Goal: Task Accomplishment & Management: Manage account settings

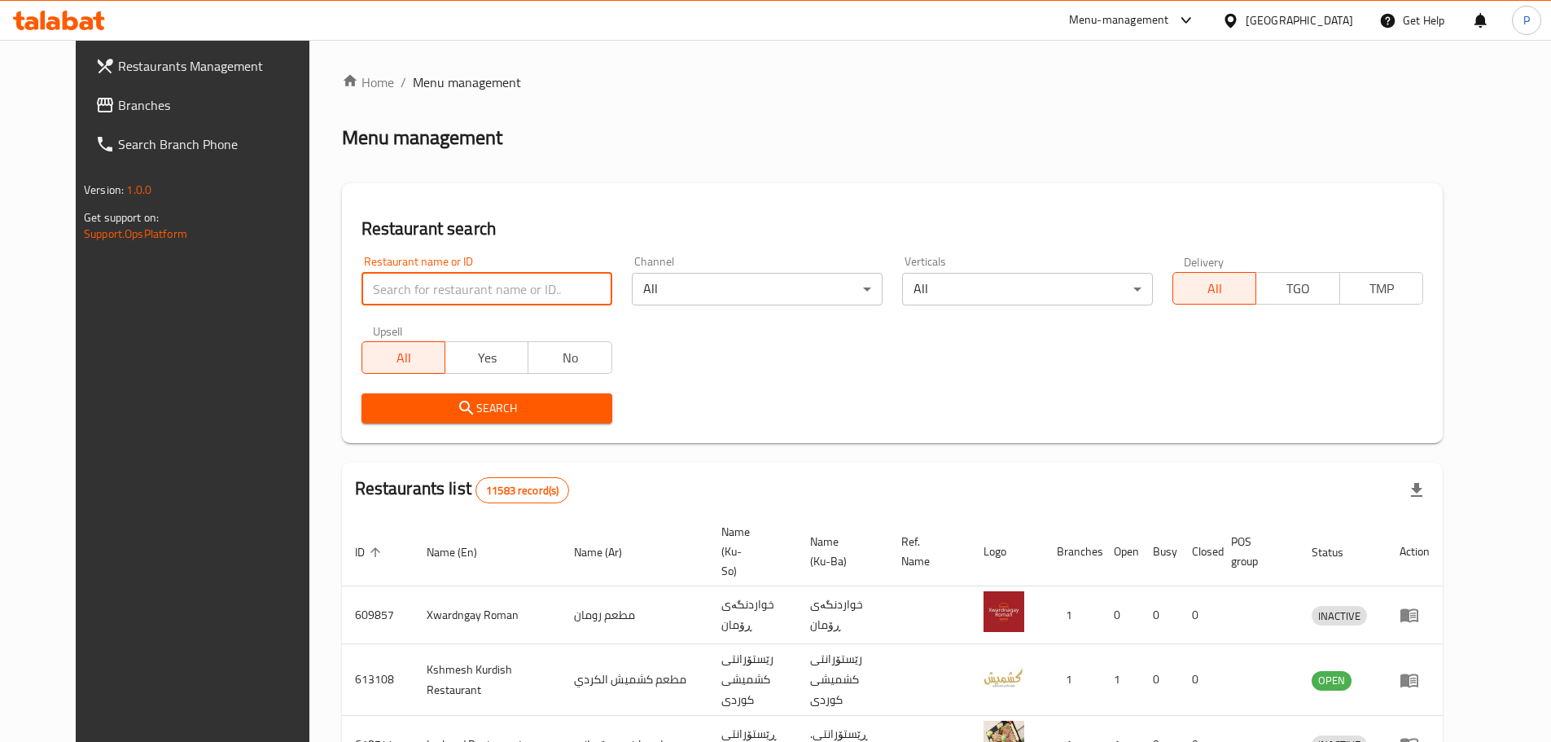
click at [534, 283] on input "search" at bounding box center [486, 289] width 251 height 33
type input "[GEOGRAPHIC_DATA]"
click button "Search" at bounding box center [486, 408] width 251 height 30
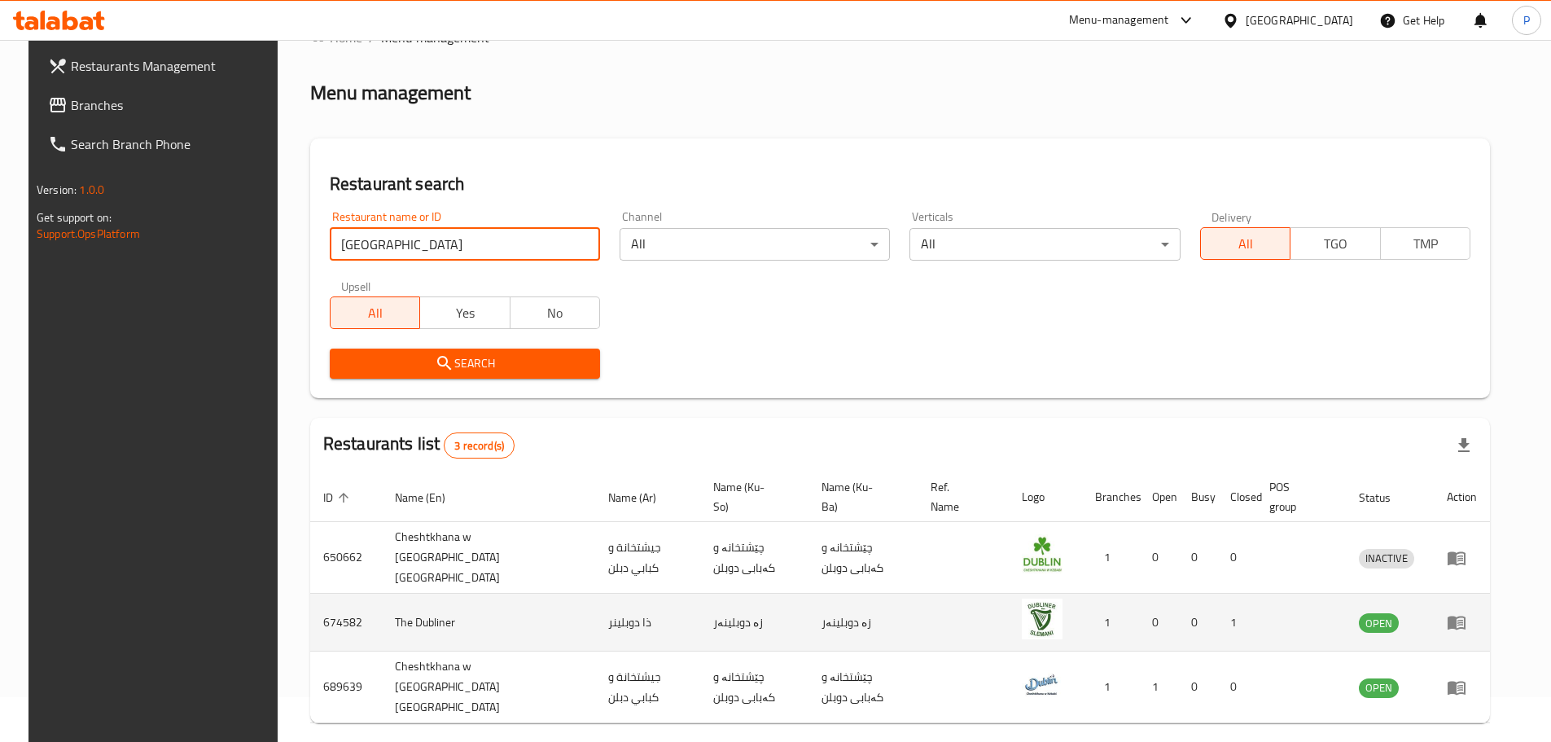
scroll to position [86, 0]
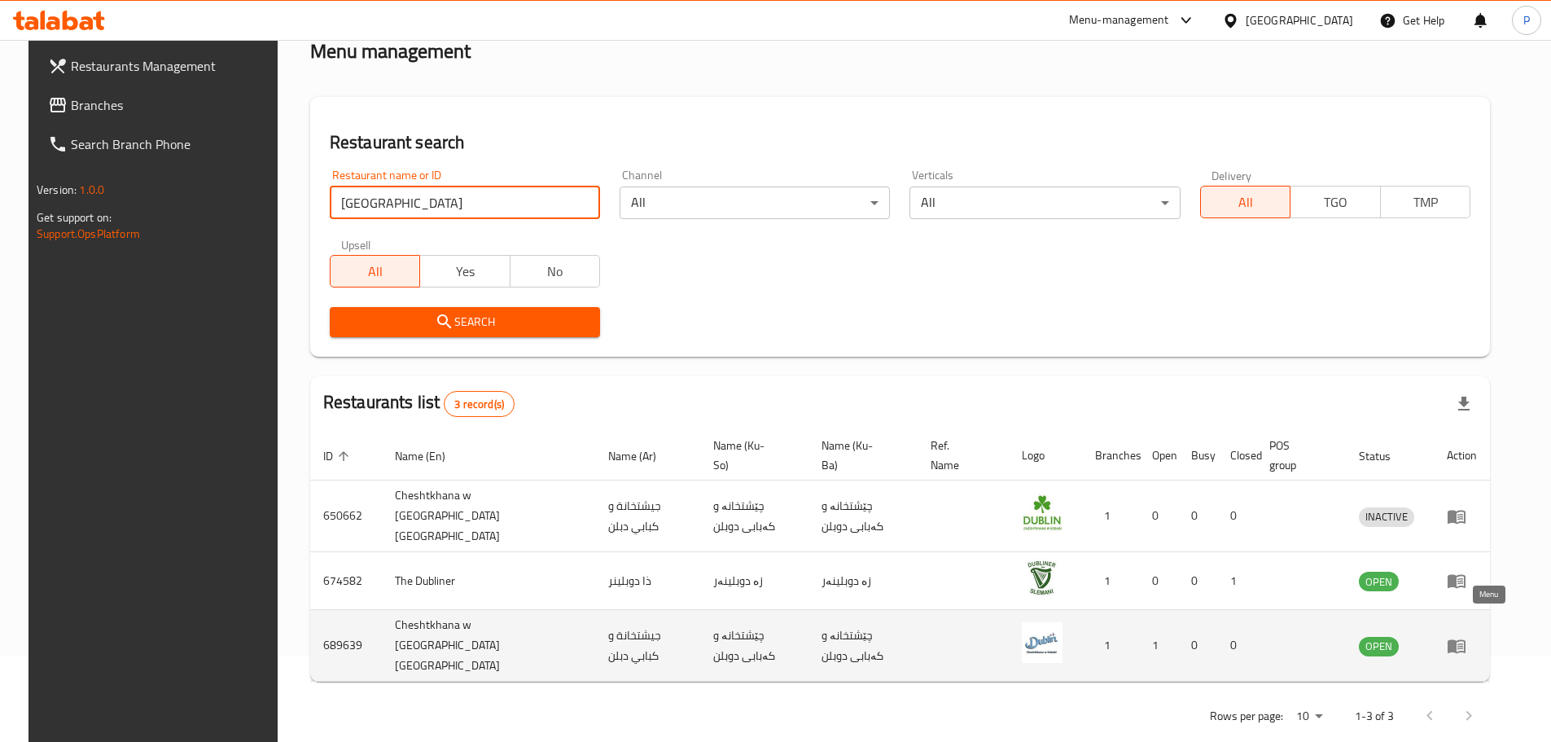
click at [1466, 636] on icon "enhanced table" at bounding box center [1457, 646] width 20 height 20
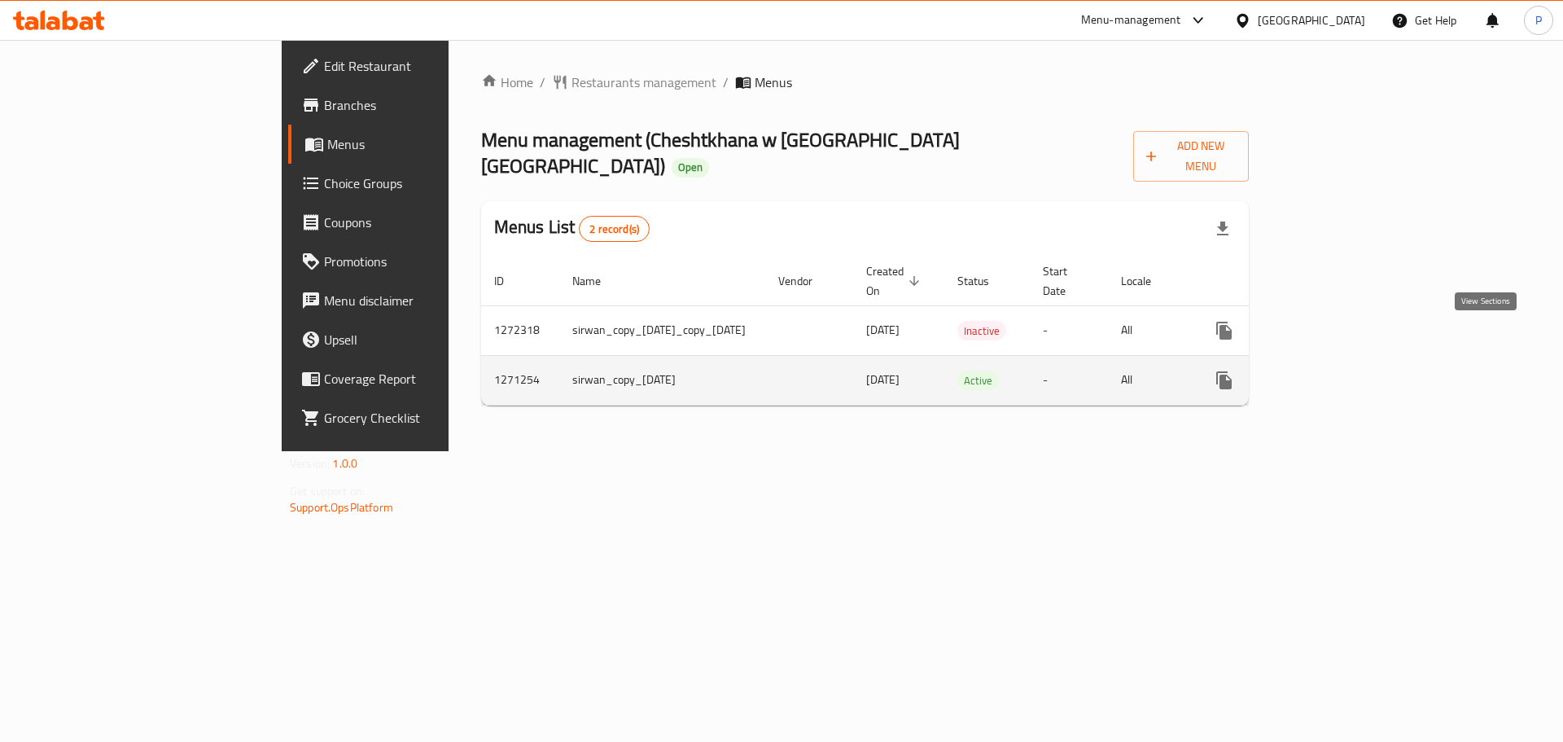
click at [1351, 370] on icon "enhanced table" at bounding box center [1342, 380] width 20 height 20
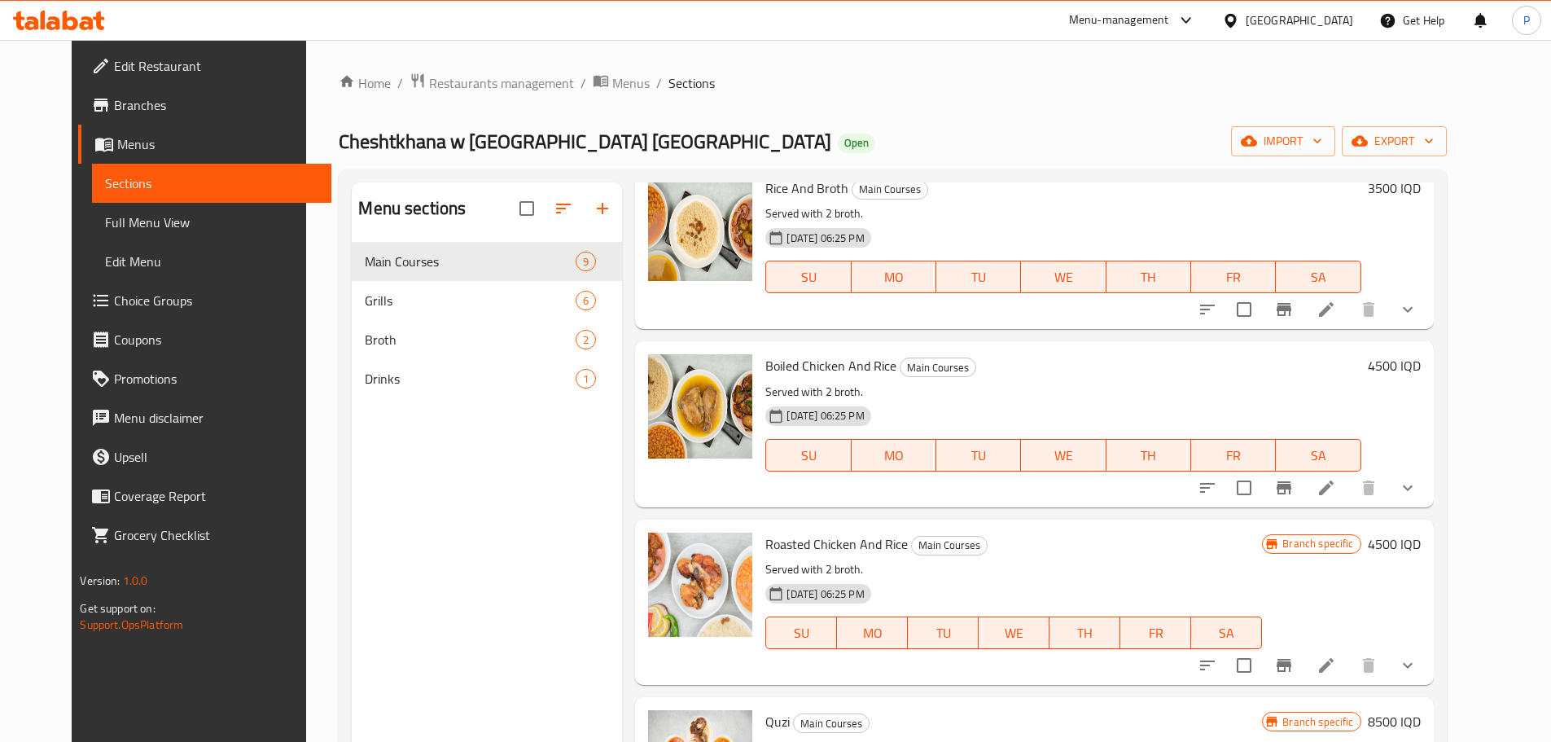
scroll to position [163, 0]
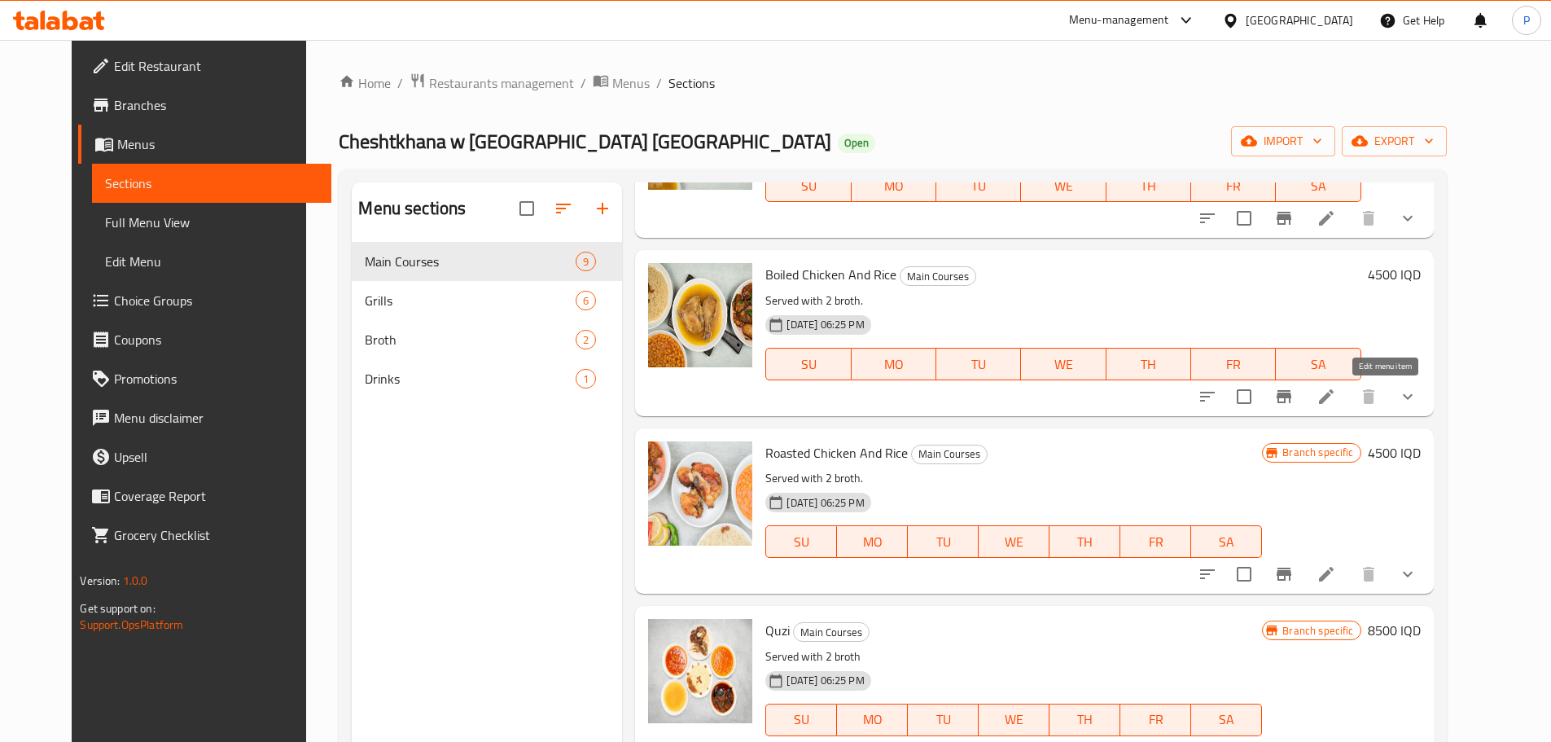
click at [1336, 396] on icon at bounding box center [1326, 397] width 20 height 20
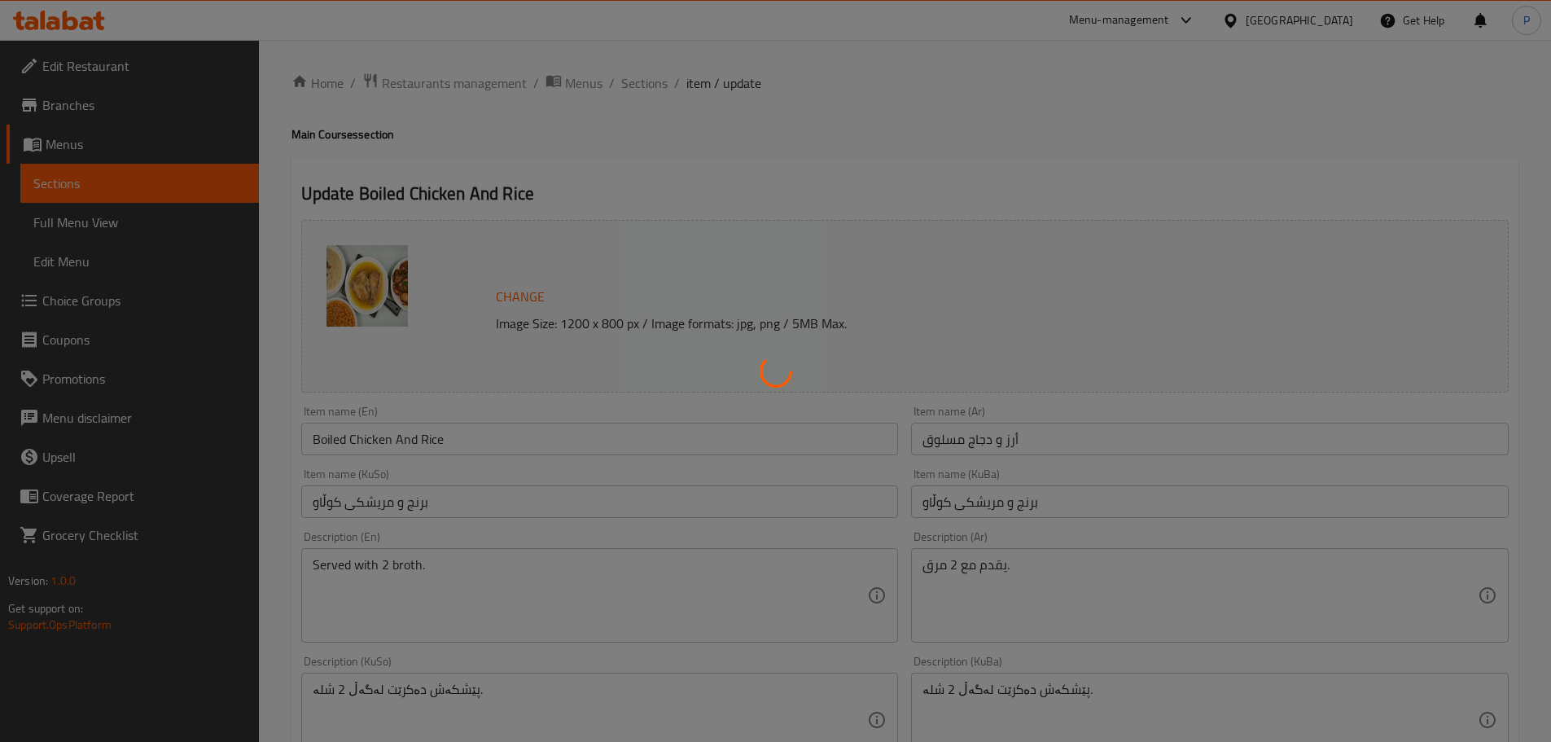
type input "اختيارك من:"
type input "هەلبژاردەت لە:"
type input "1"
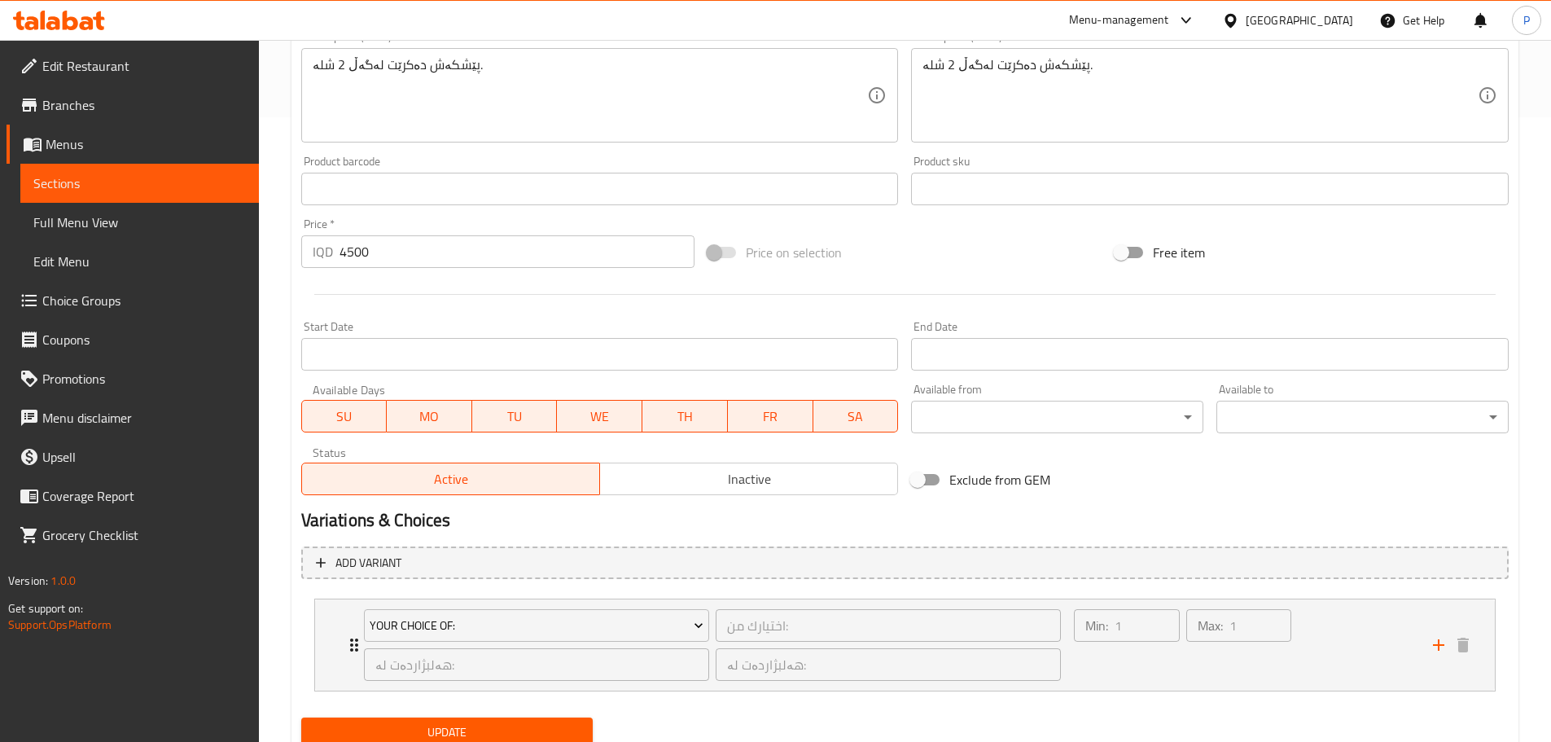
scroll to position [523, 0]
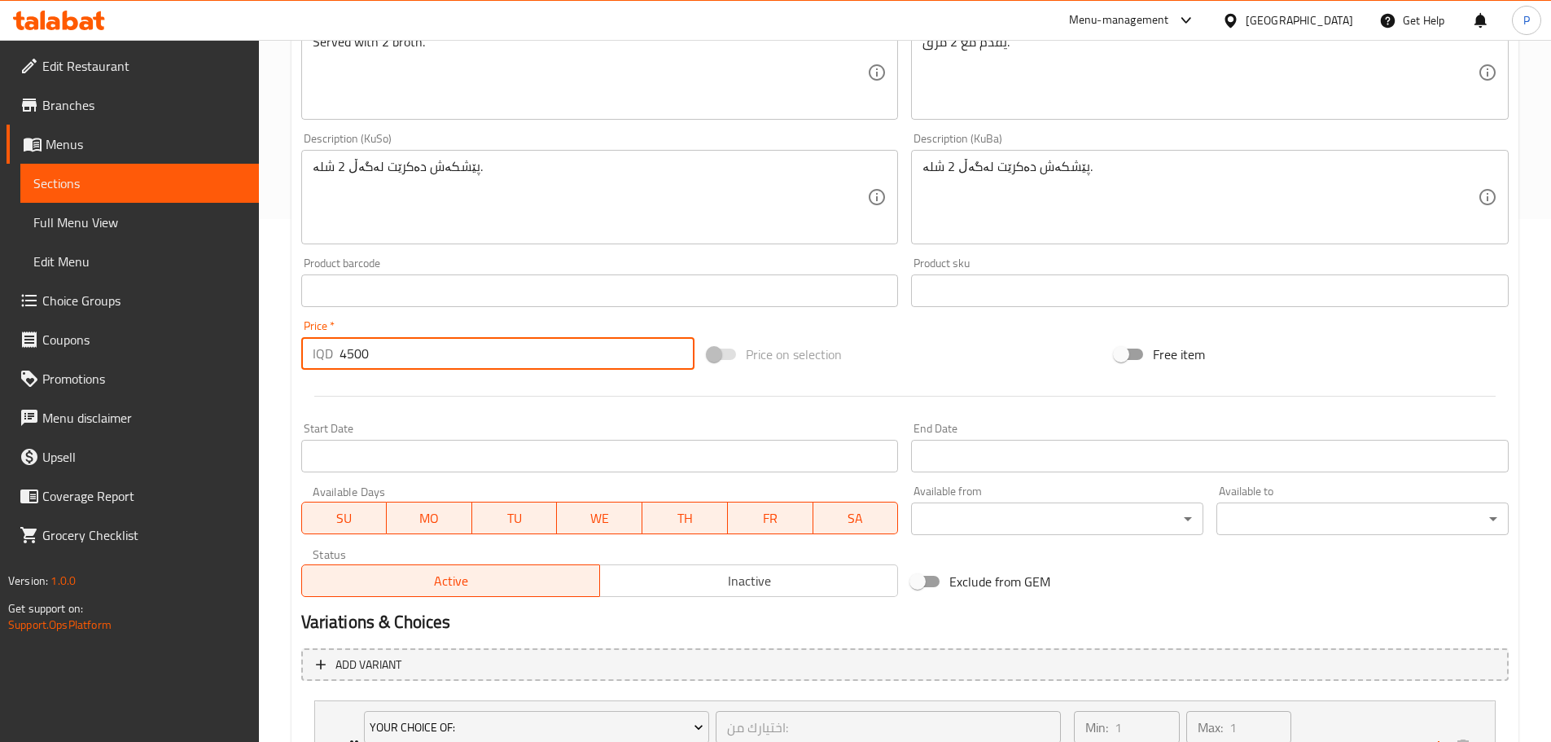
click at [349, 357] on input "4500" at bounding box center [517, 353] width 356 height 33
drag, startPoint x: 353, startPoint y: 358, endPoint x: 300, endPoint y: 359, distance: 52.9
click at [301, 359] on div "IQD 4500 Price *" at bounding box center [498, 353] width 394 height 33
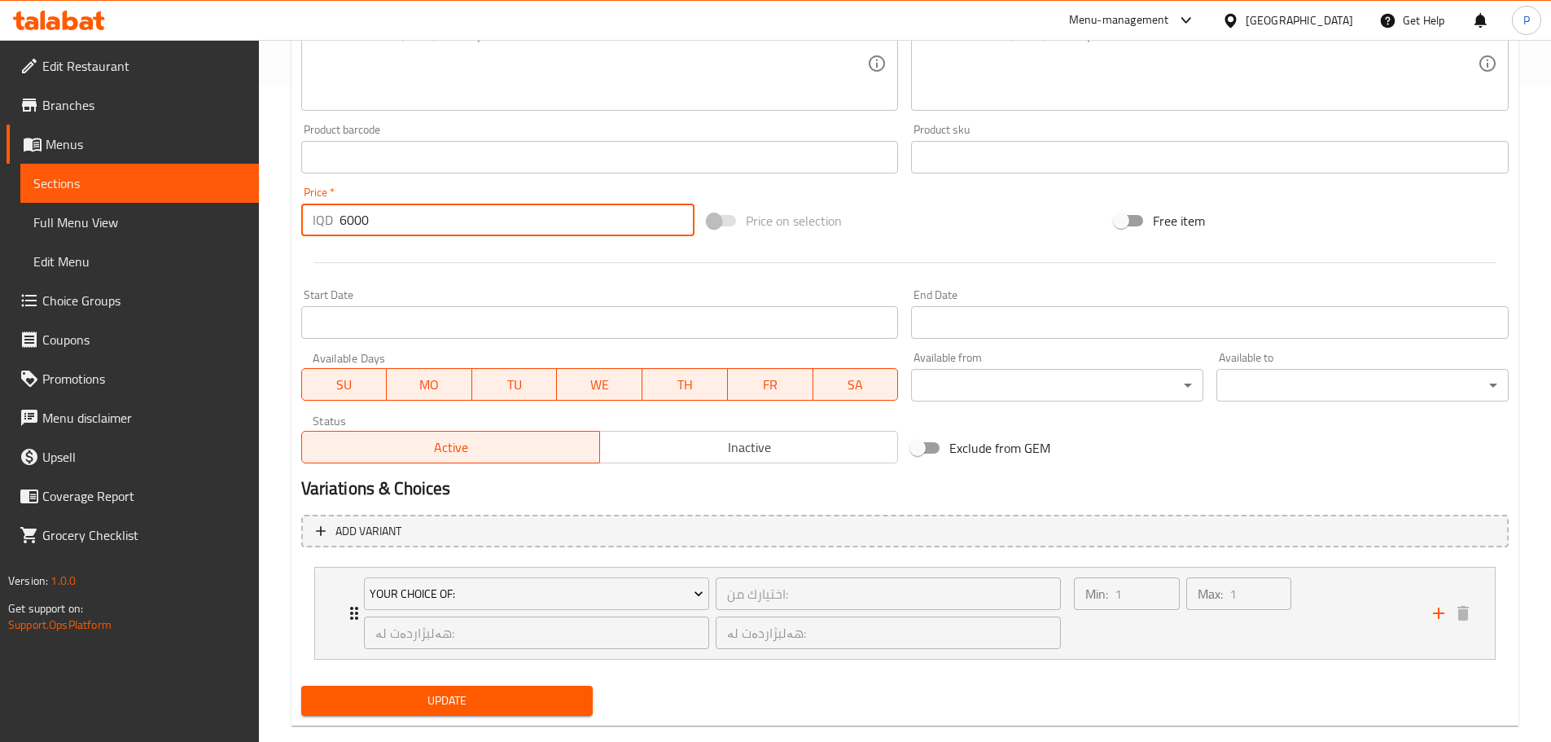
scroll to position [685, 0]
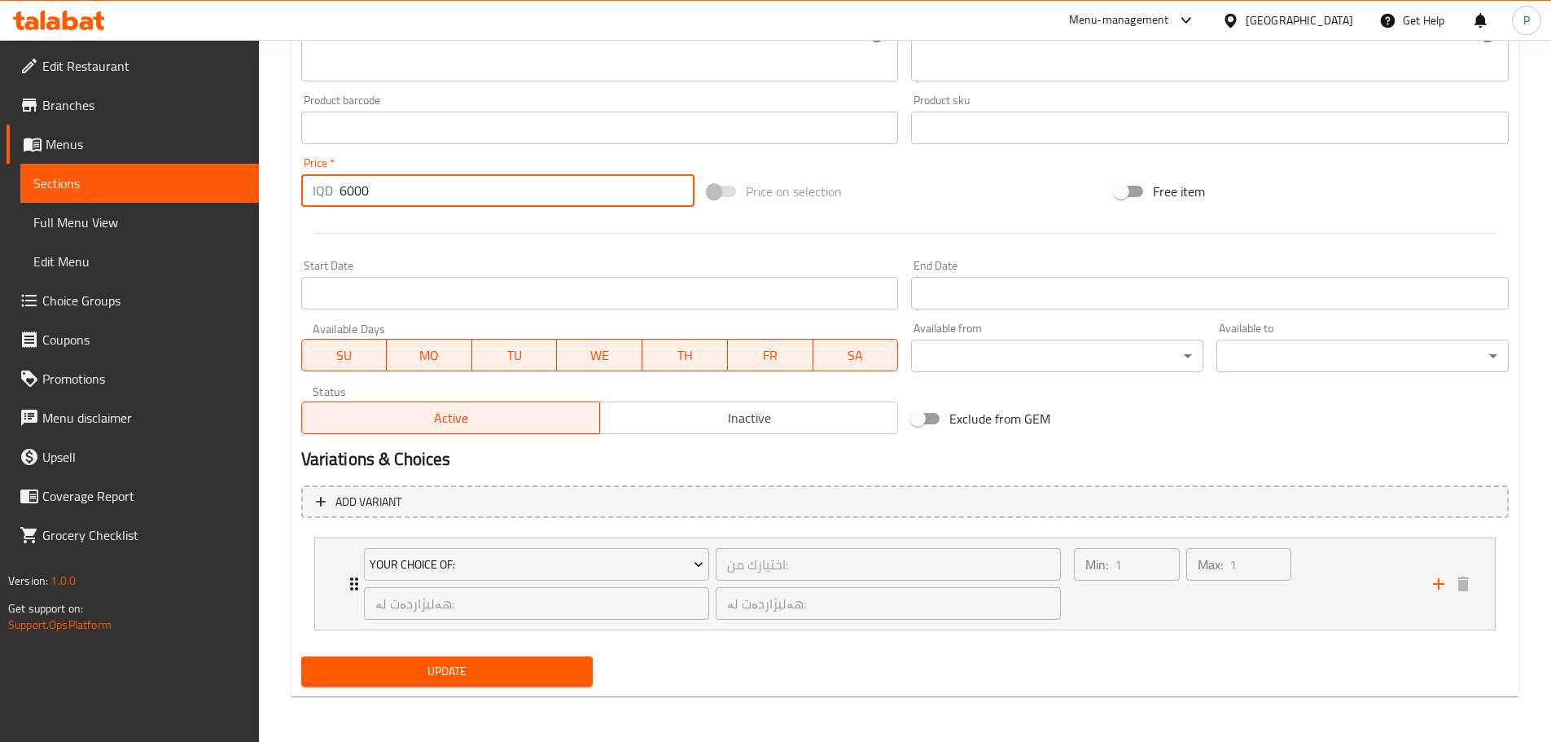
type input "6000"
click at [500, 659] on button "Update" at bounding box center [447, 671] width 292 height 30
